Goal: Transaction & Acquisition: Download file/media

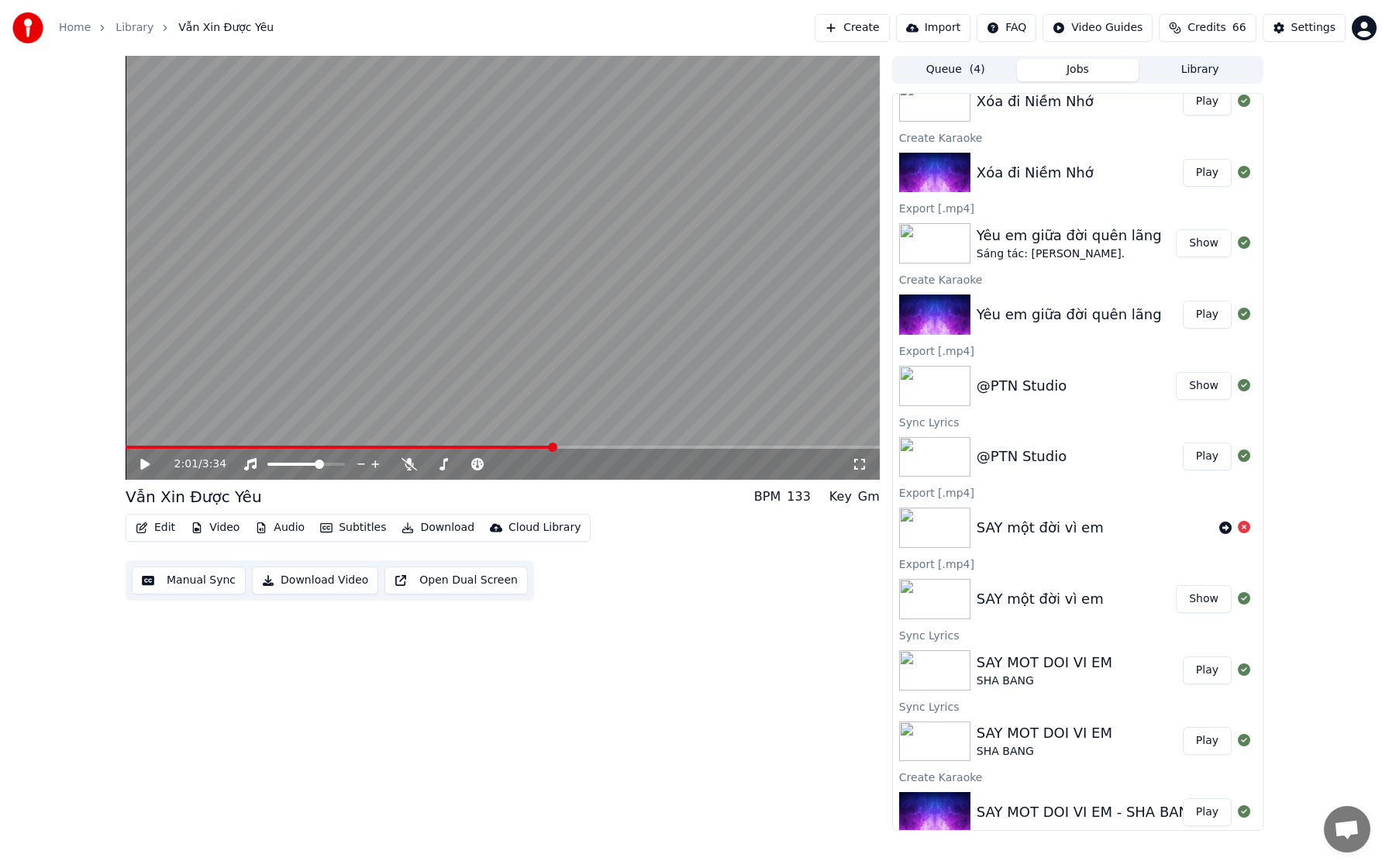
scroll to position [321, 0]
click at [1023, 312] on div "Yêu em giữa đời quên lãng" at bounding box center [1069, 315] width 186 height 21
click at [1197, 319] on button "Play" at bounding box center [1207, 315] width 48 height 28
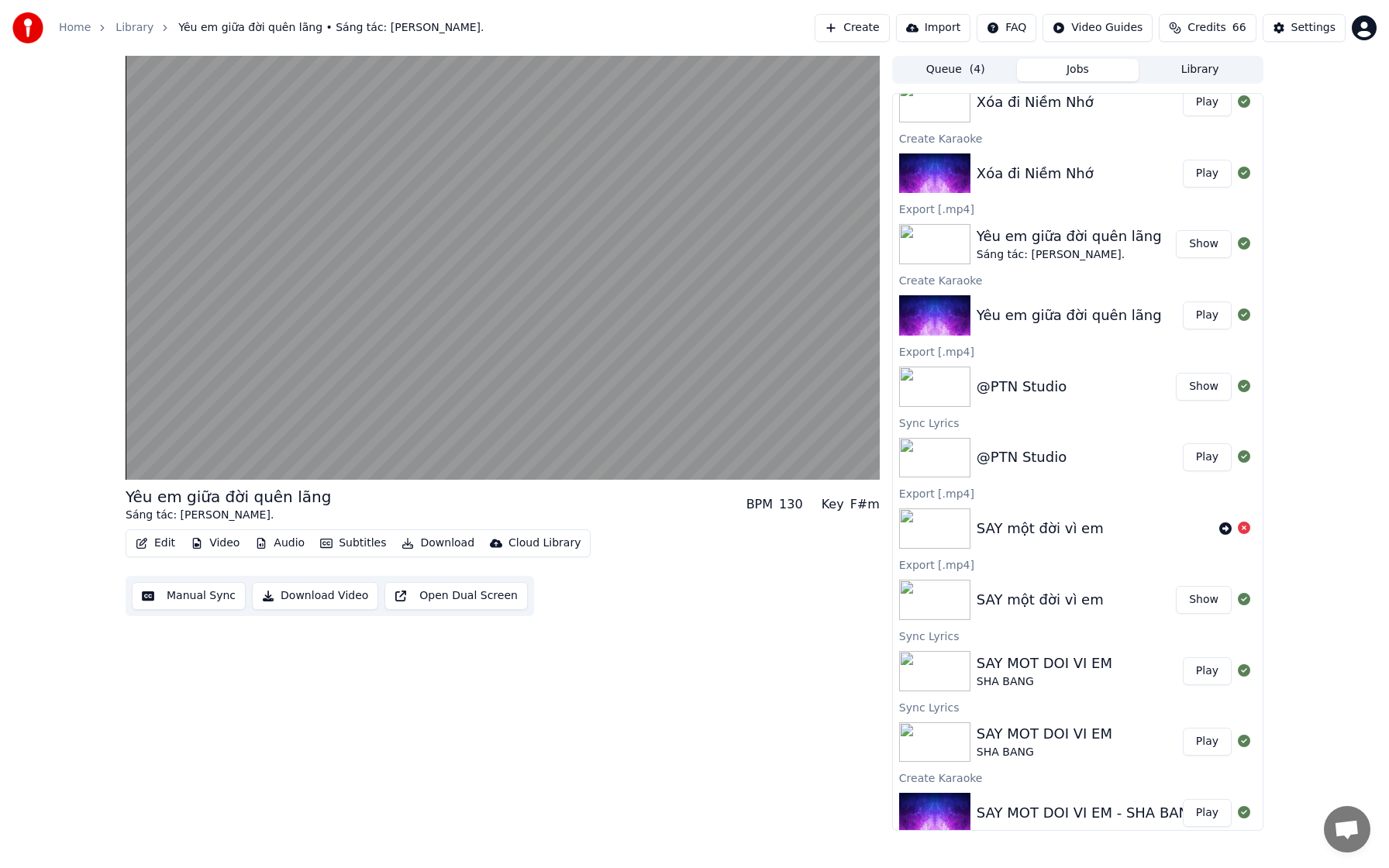
click at [278, 544] on button "Audio" at bounding box center [279, 543] width 62 height 21
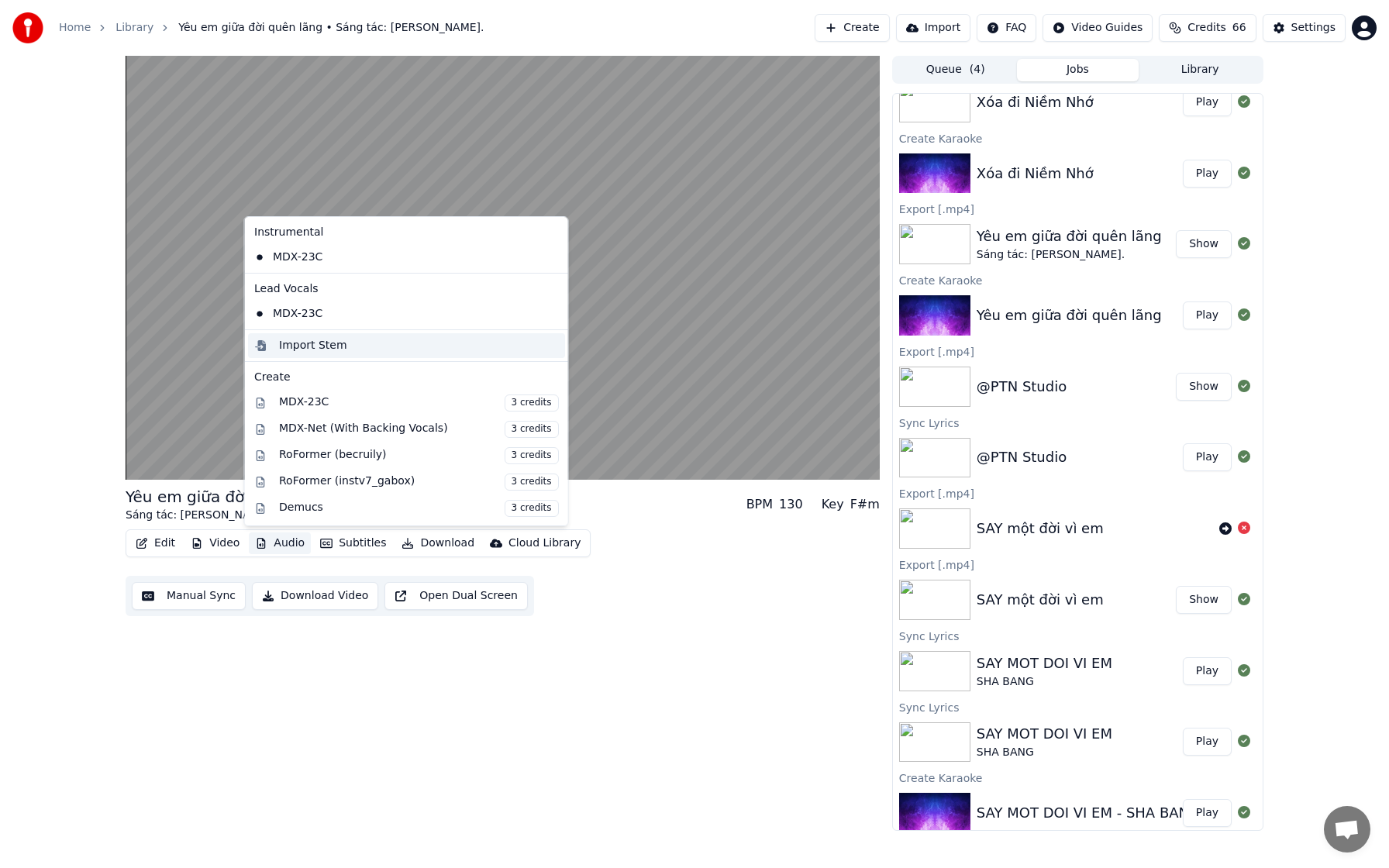
click at [303, 347] on div "Import Stem" at bounding box center [313, 345] width 68 height 16
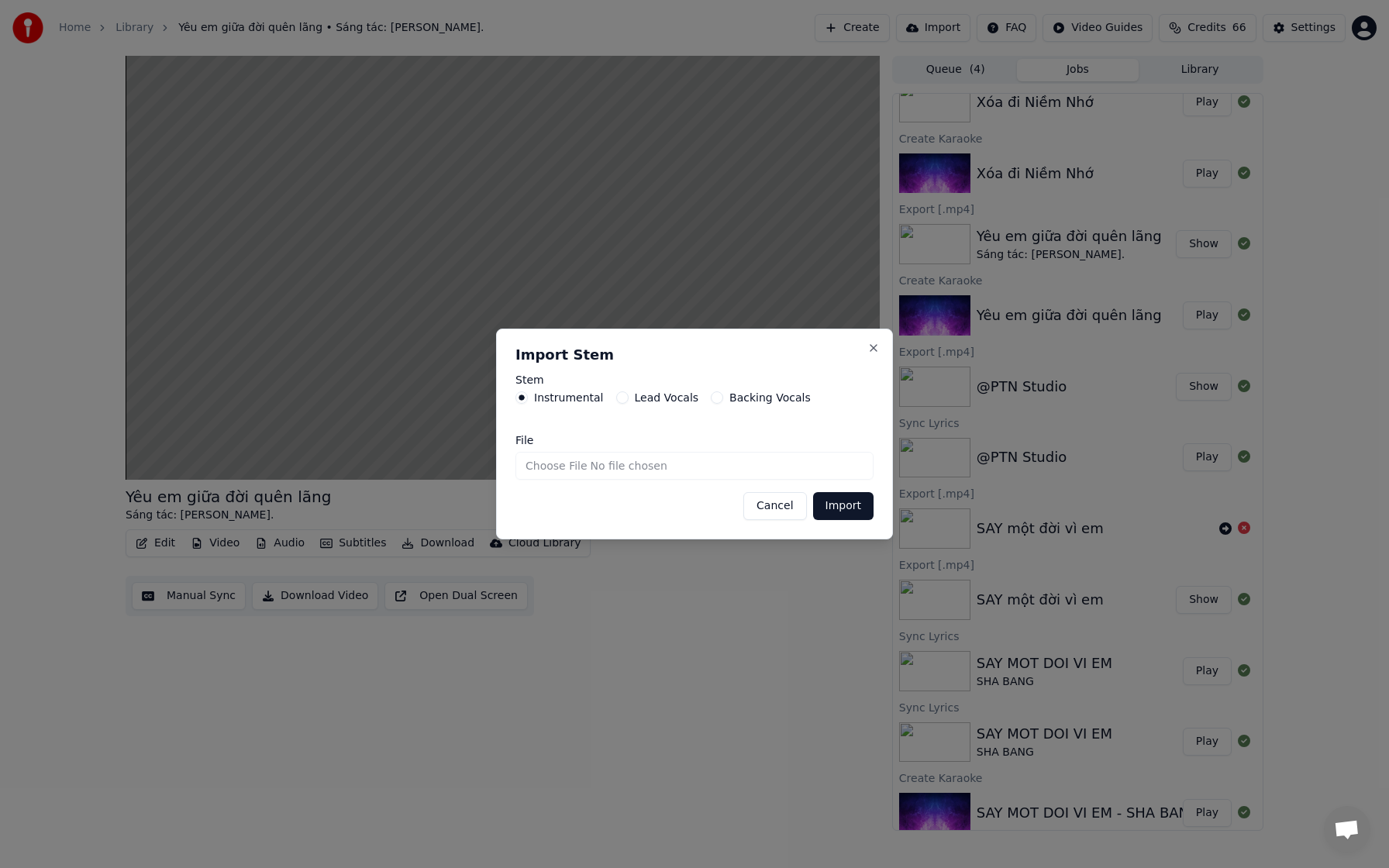
click at [569, 471] on input "File" at bounding box center [694, 466] width 358 height 28
click at [777, 512] on button "Cancel" at bounding box center [775, 506] width 62 height 28
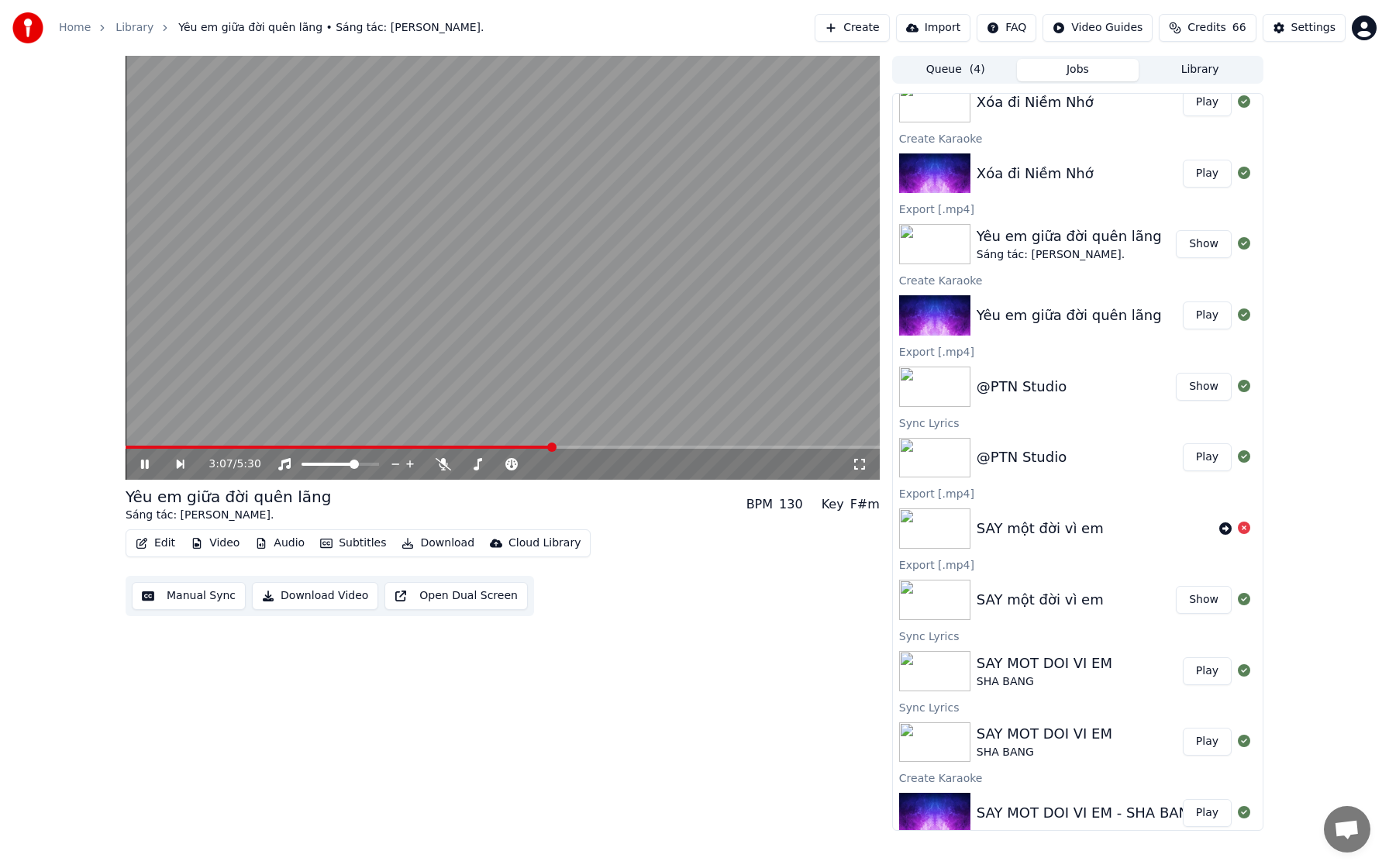
click at [475, 278] on video at bounding box center [503, 268] width 754 height 424
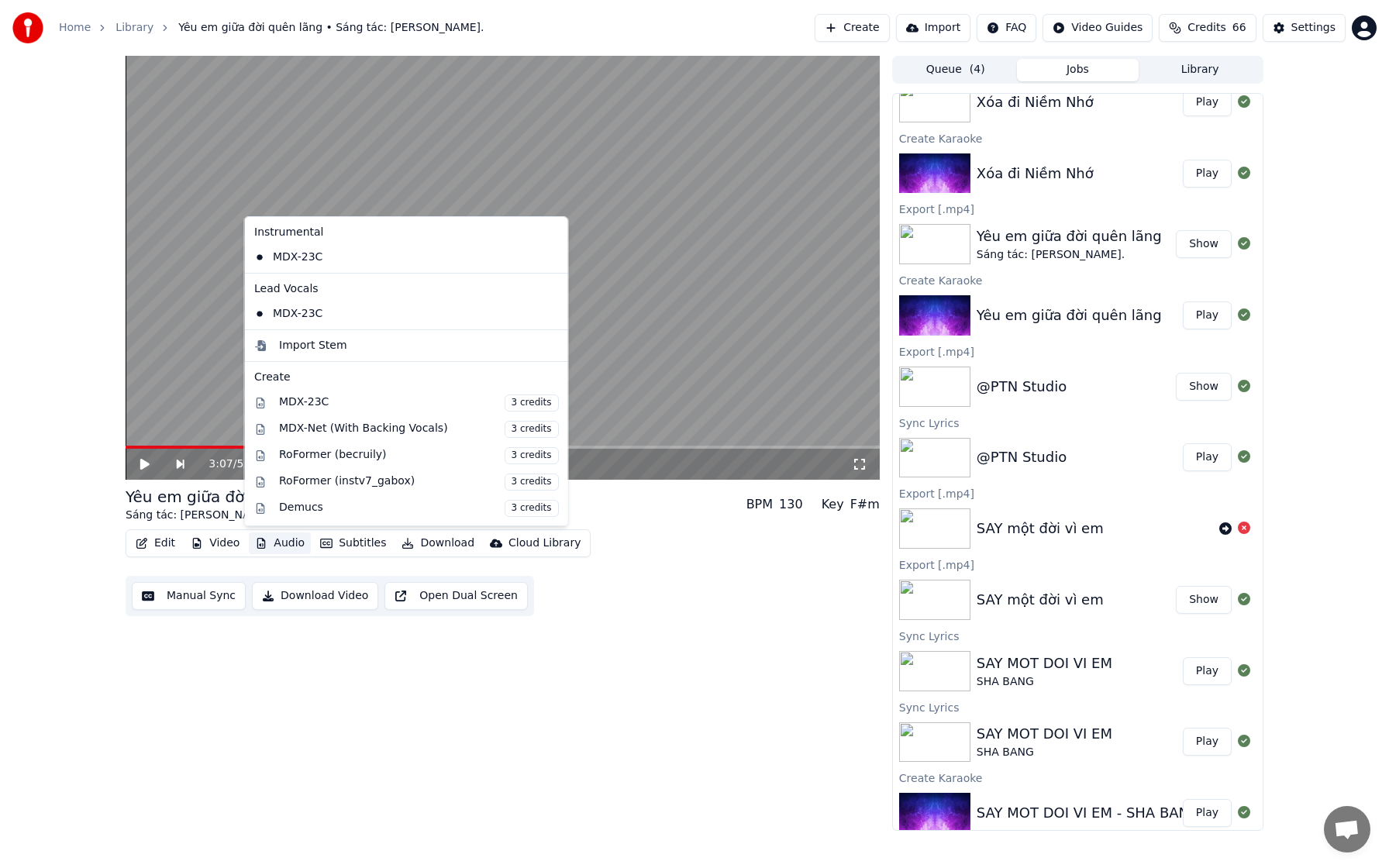
click at [287, 547] on button "Audio" at bounding box center [279, 543] width 62 height 21
click at [320, 344] on div "Import Stem" at bounding box center [313, 345] width 68 height 16
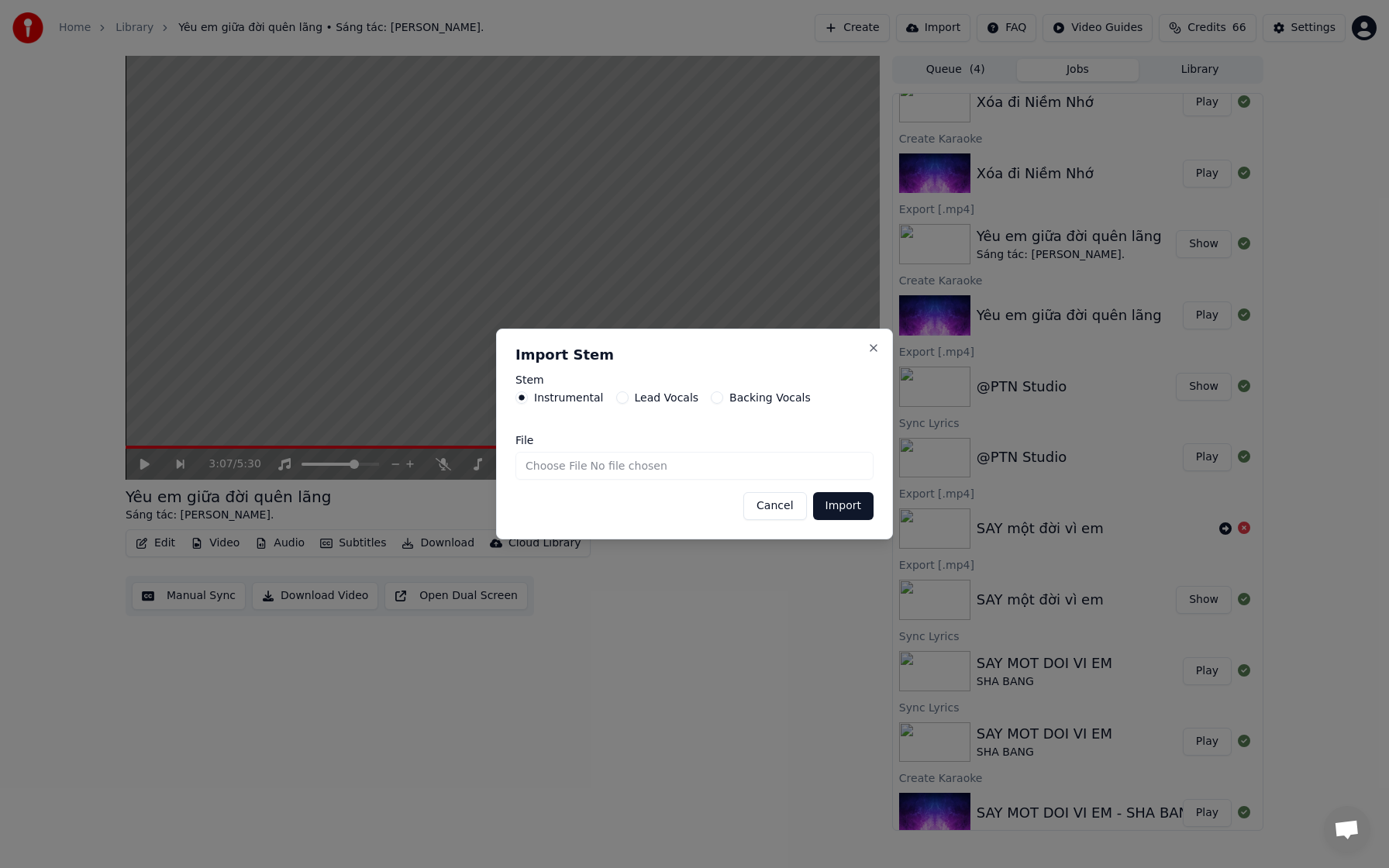
click at [566, 465] on input "File" at bounding box center [694, 466] width 358 height 28
type input "**********"
click at [857, 514] on button "Import" at bounding box center [844, 506] width 61 height 28
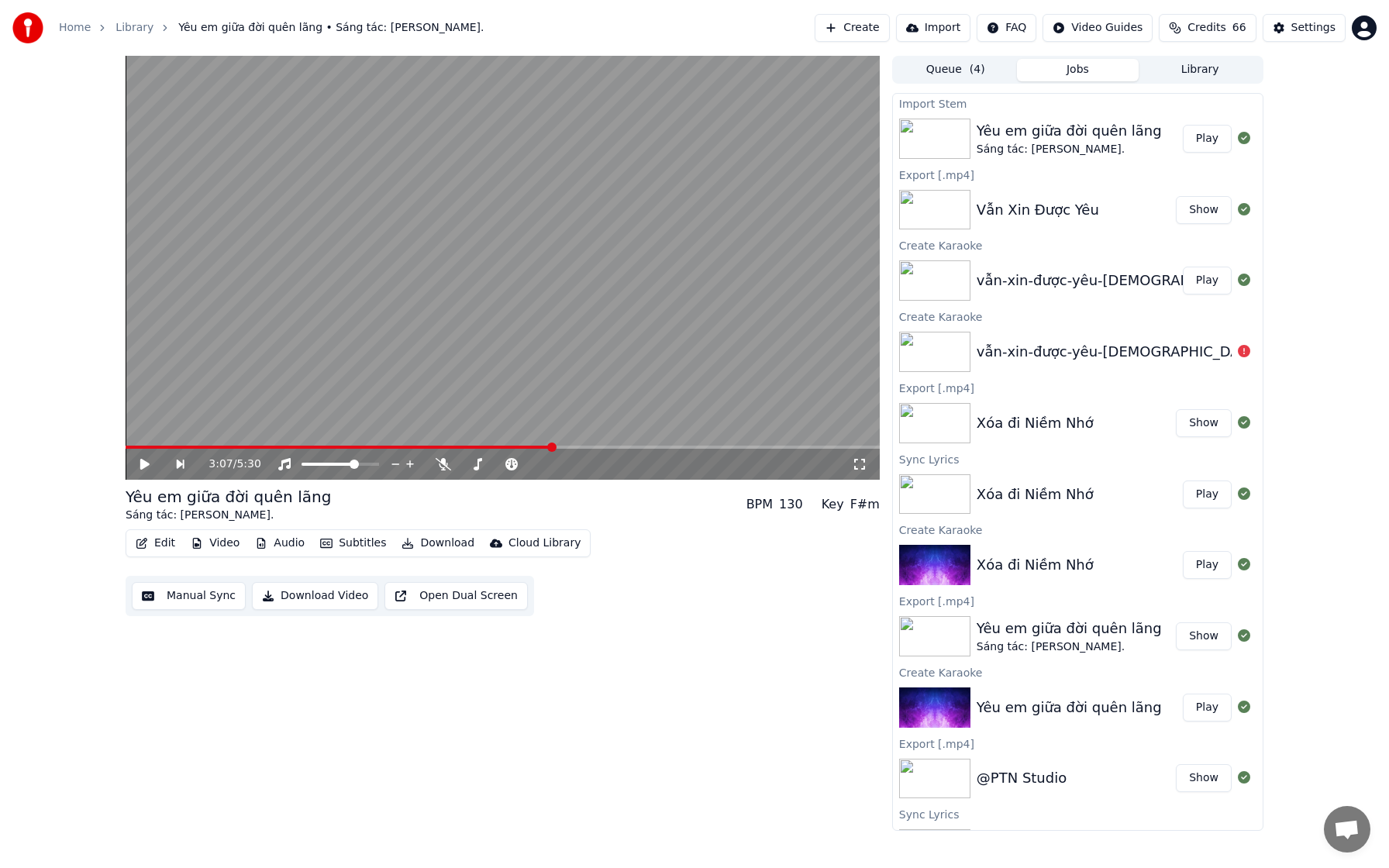
click at [1191, 142] on button "Play" at bounding box center [1207, 139] width 48 height 28
click at [154, 543] on button "Edit" at bounding box center [155, 543] width 52 height 21
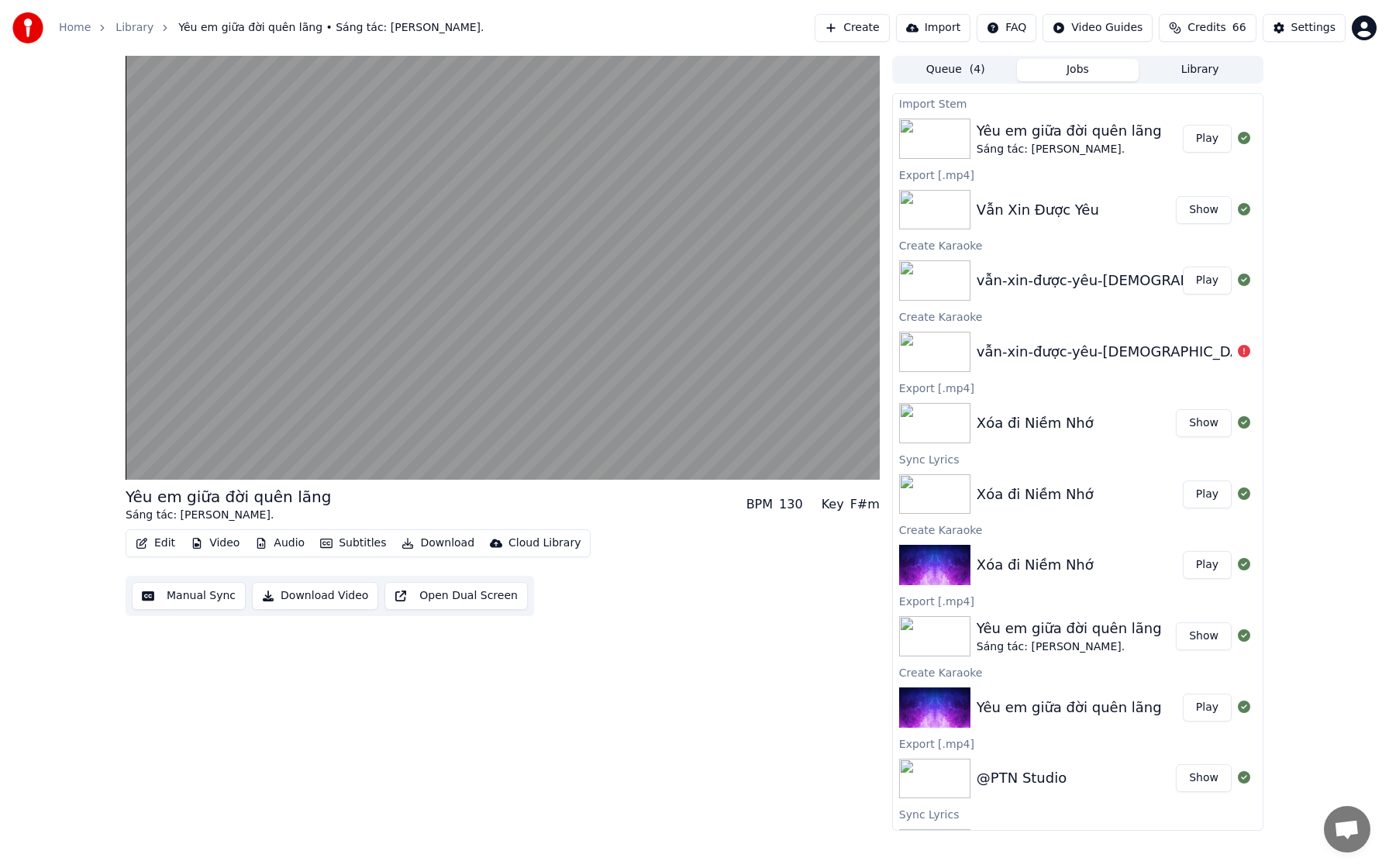
click at [577, 732] on div "Yêu em giữa đời quên lãng Sáng tác: [PERSON_NAME]. BPM 130 Key F#m Edit Video A…" at bounding box center [503, 443] width 754 height 775
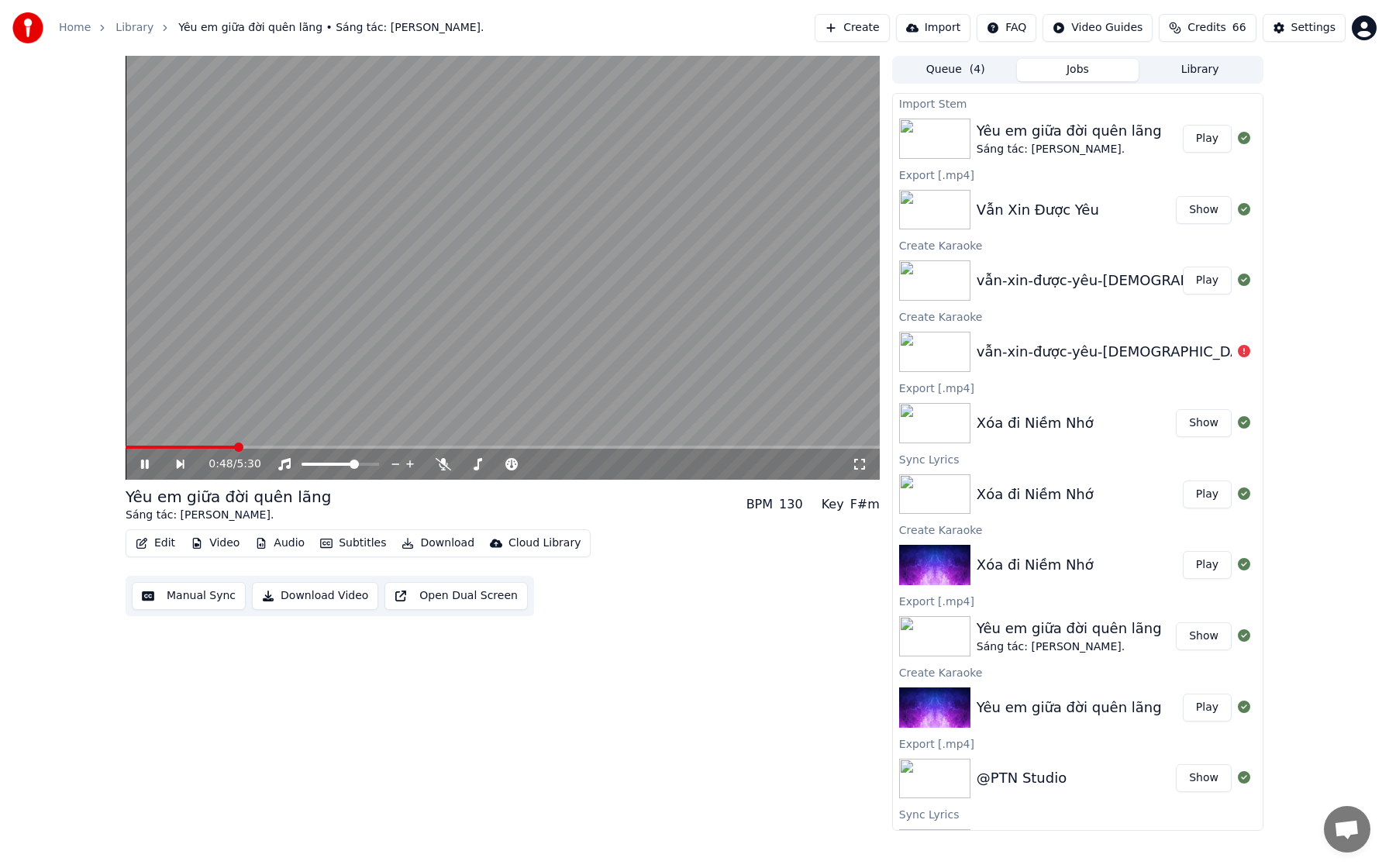
click at [212, 543] on button "Video" at bounding box center [215, 543] width 62 height 21
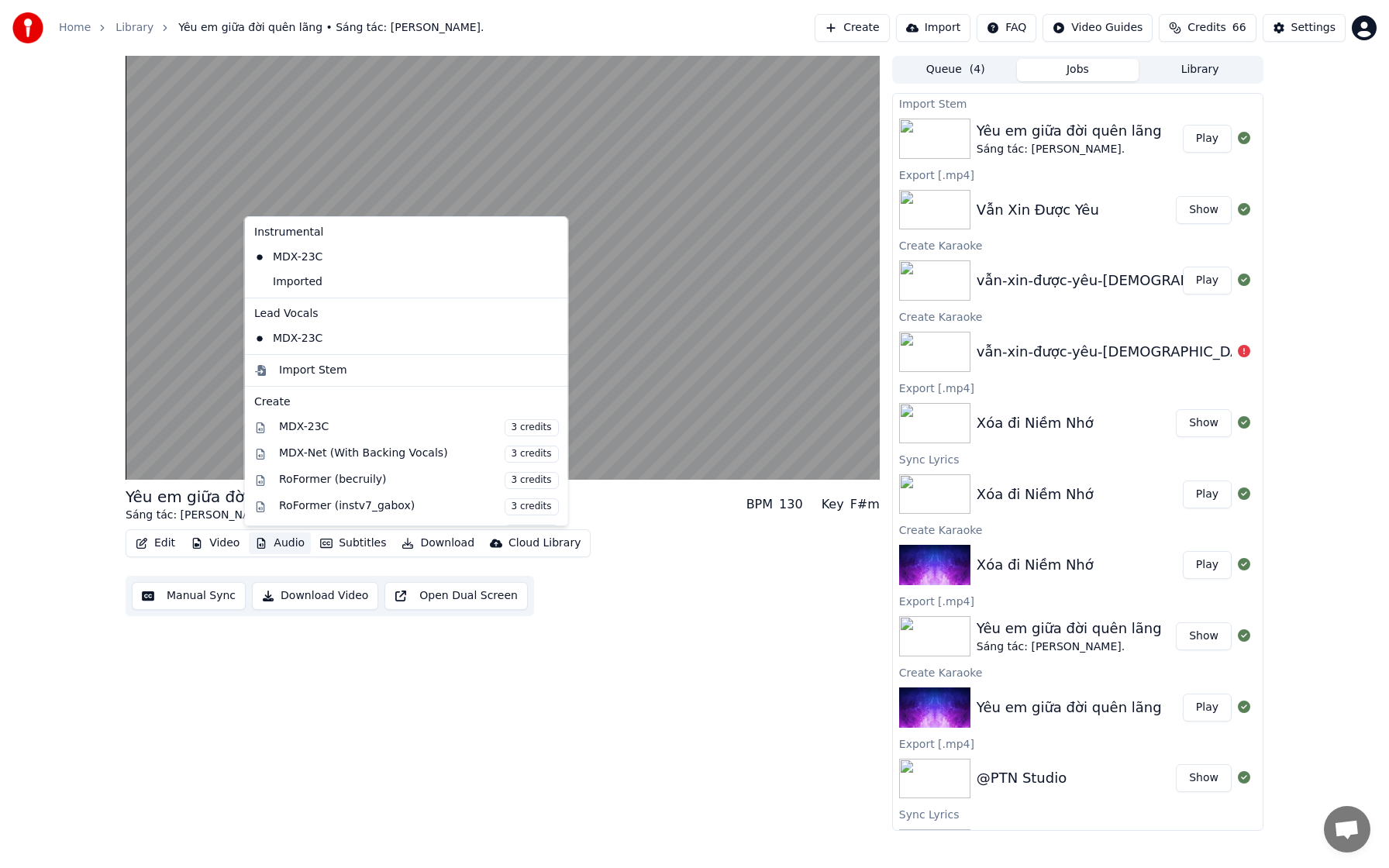
click at [275, 544] on button "Audio" at bounding box center [279, 543] width 62 height 21
click at [278, 545] on button "Audio" at bounding box center [279, 543] width 62 height 21
click at [547, 260] on icon at bounding box center [552, 257] width 11 height 12
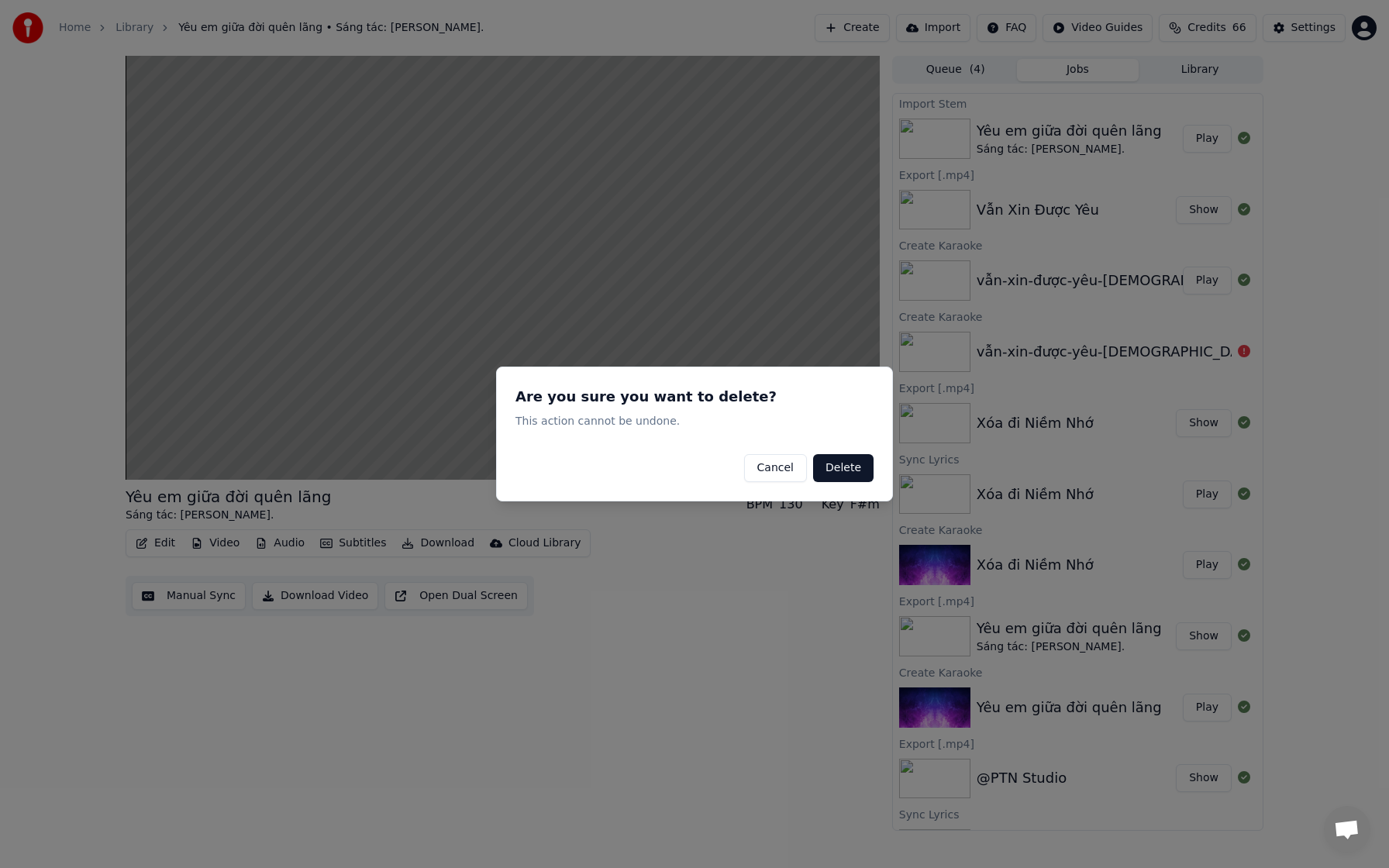
click at [849, 475] on button "Delete" at bounding box center [844, 468] width 61 height 28
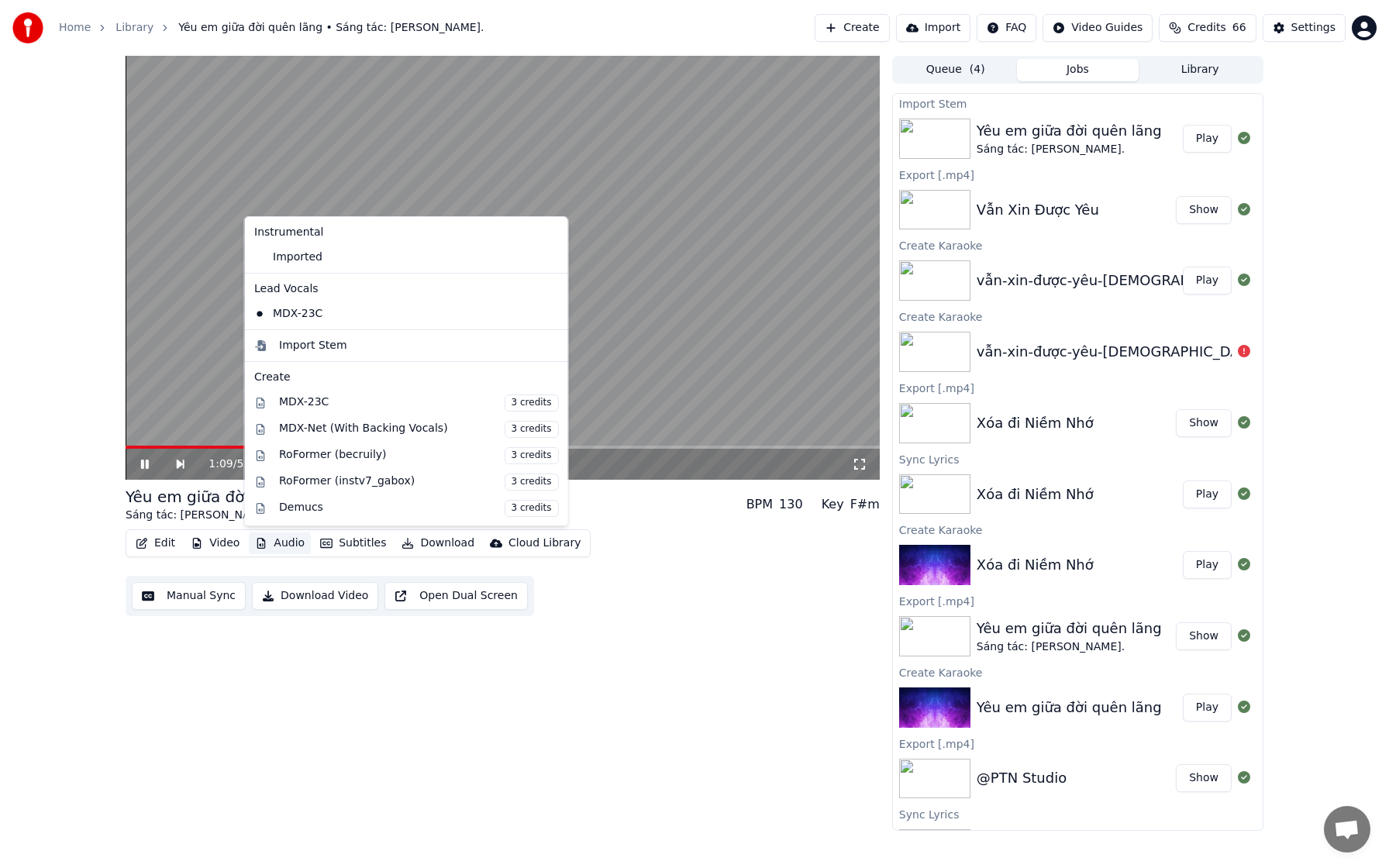
click at [285, 545] on button "Audio" at bounding box center [279, 543] width 62 height 21
click at [1193, 141] on button "Play" at bounding box center [1207, 139] width 48 height 28
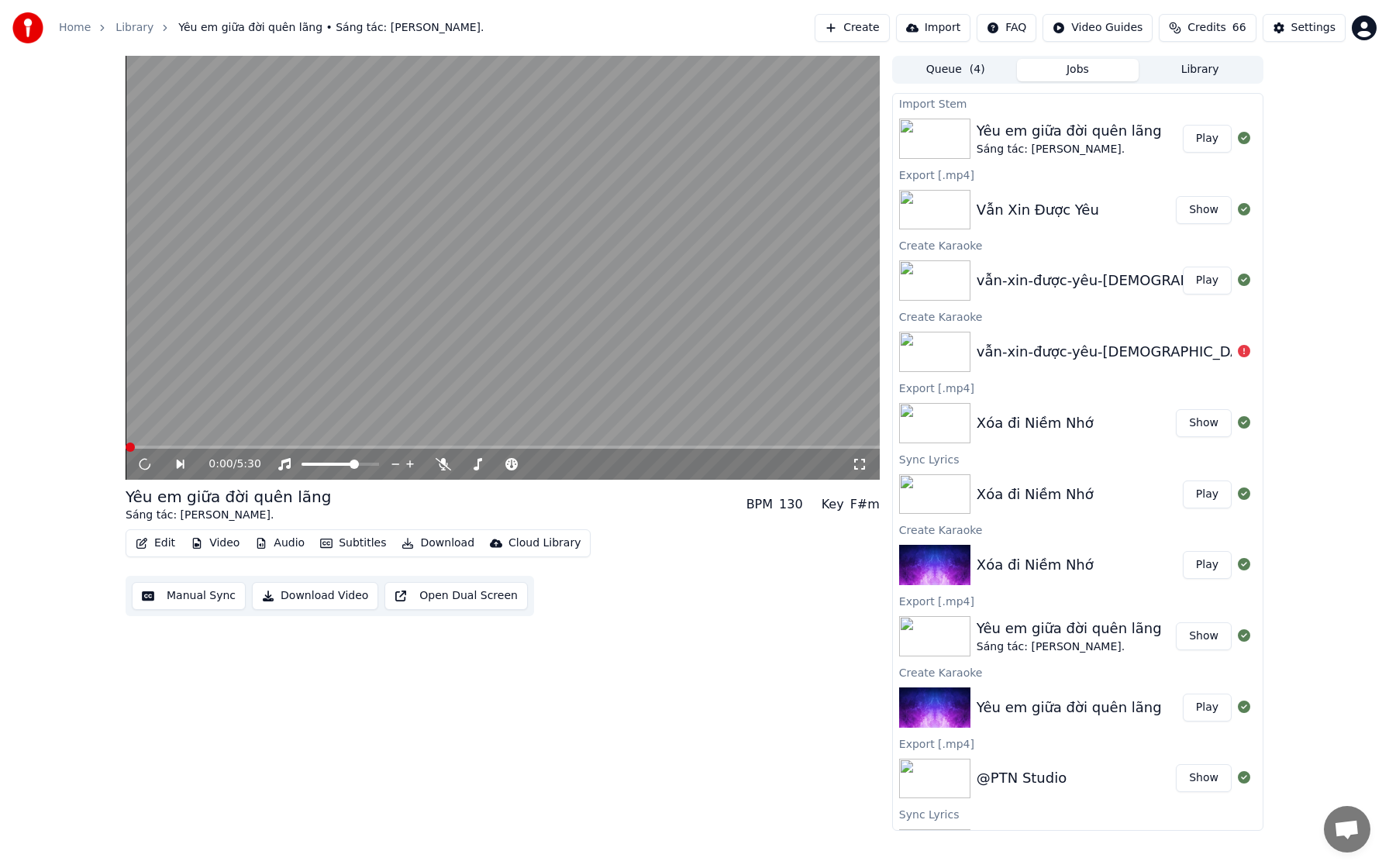
click at [1199, 140] on button "Play" at bounding box center [1207, 139] width 48 height 28
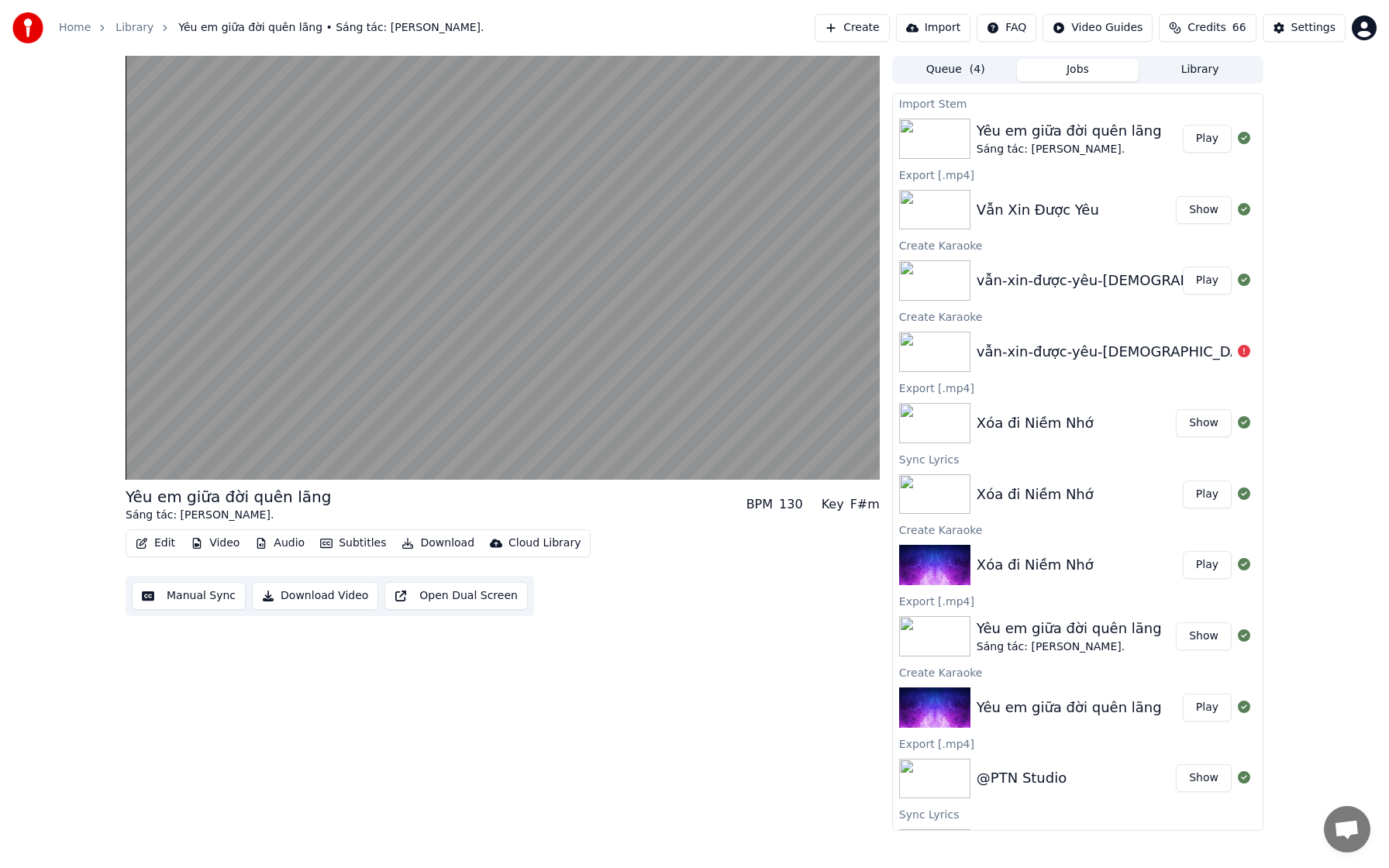
click at [340, 601] on button "Download Video" at bounding box center [315, 596] width 126 height 28
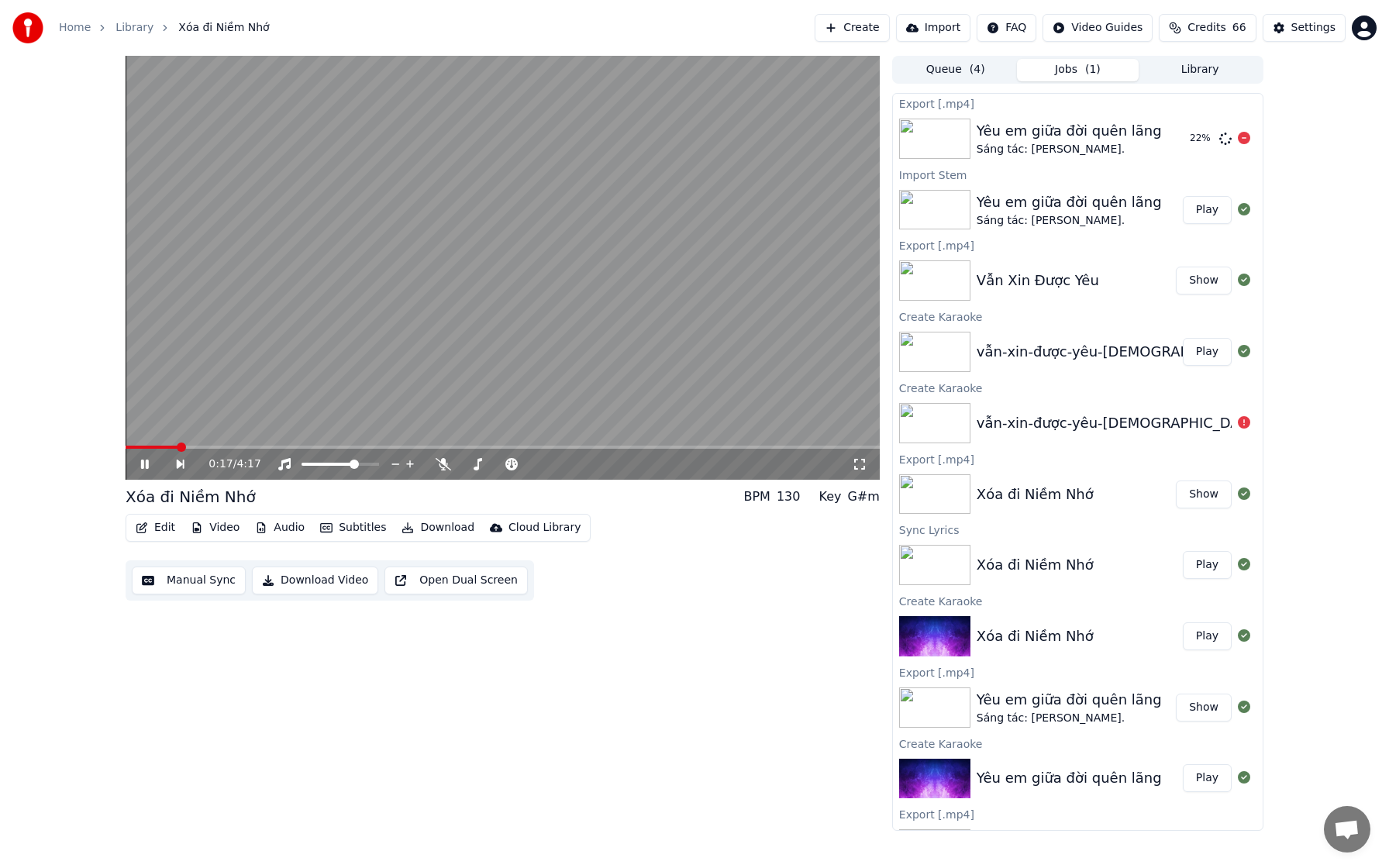
click at [931, 144] on img at bounding box center [935, 138] width 71 height 40
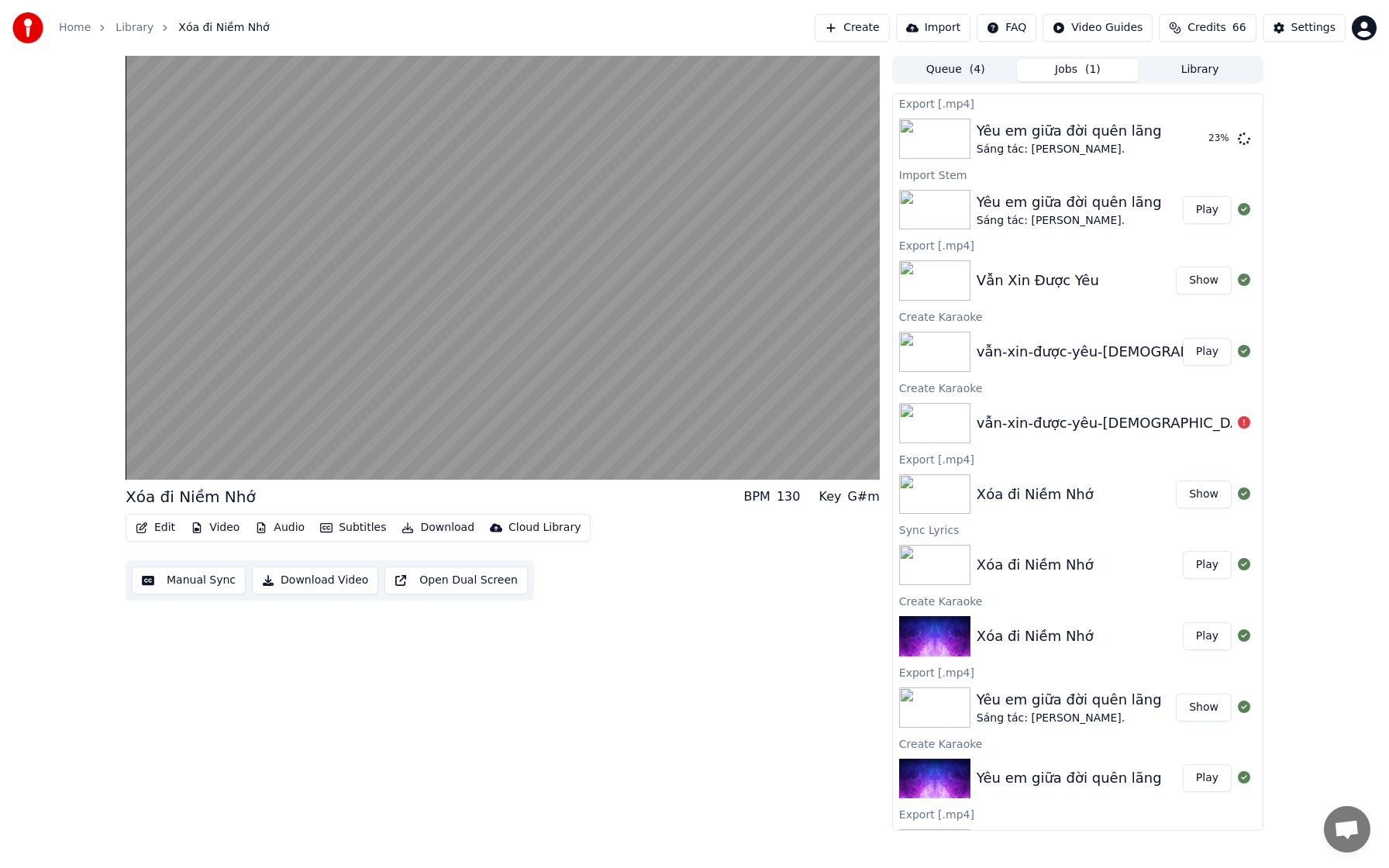
click at [1199, 212] on button "Play" at bounding box center [1207, 210] width 48 height 28
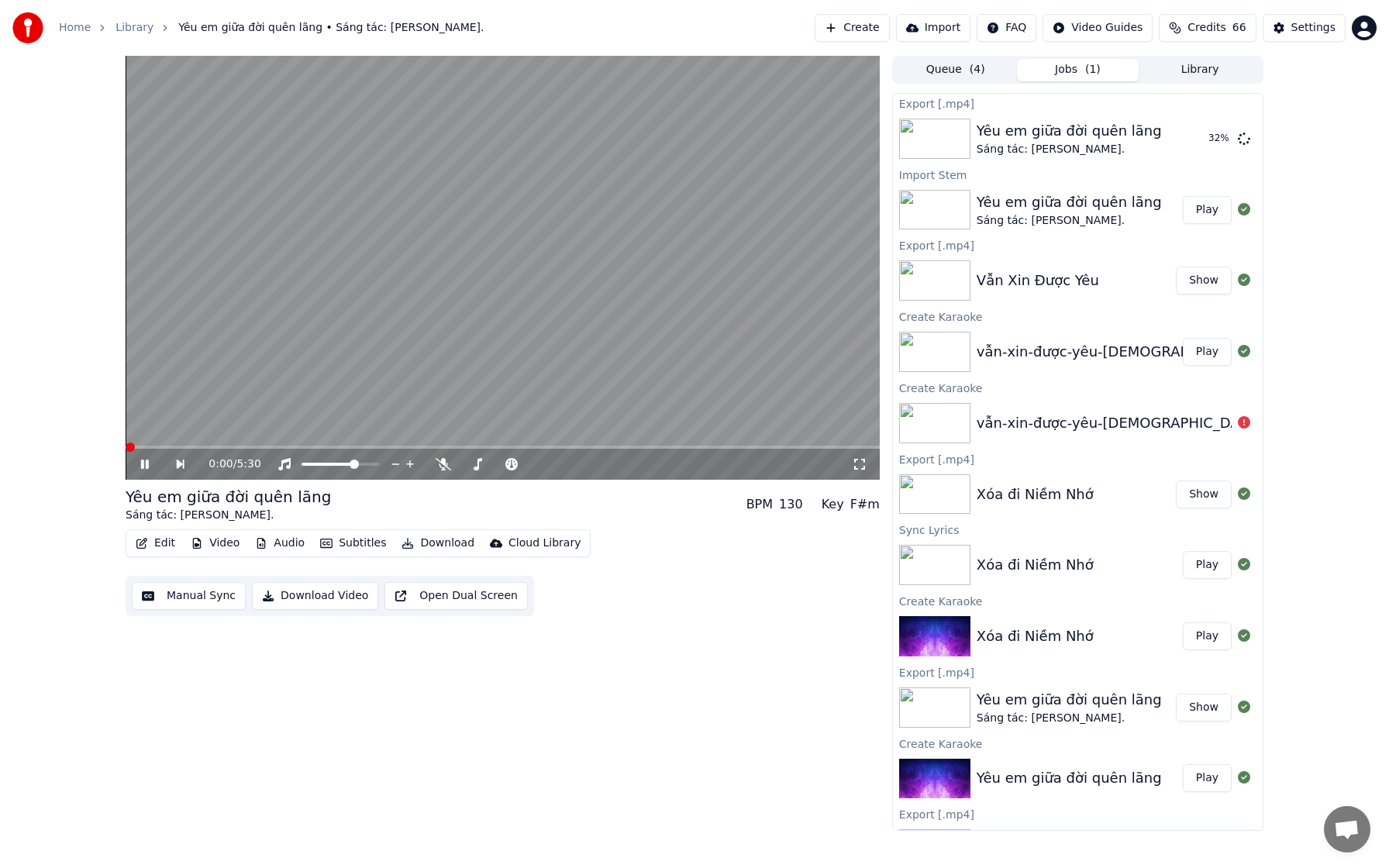
click at [145, 465] on icon at bounding box center [145, 464] width 7 height 9
click at [1192, 142] on button "Show" at bounding box center [1203, 139] width 56 height 28
